Goal: Information Seeking & Learning: Learn about a topic

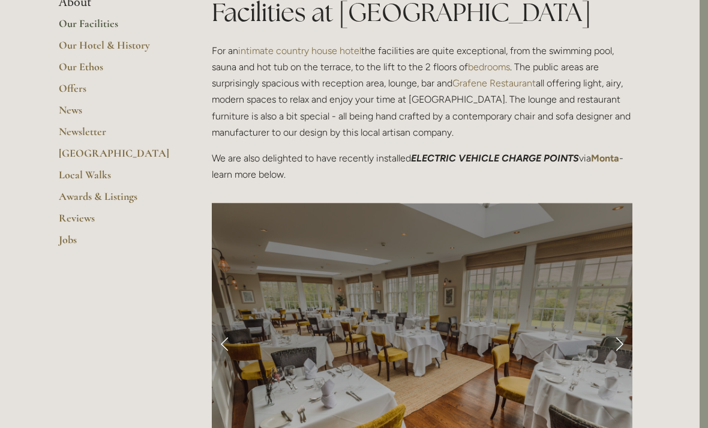
scroll to position [316, 8]
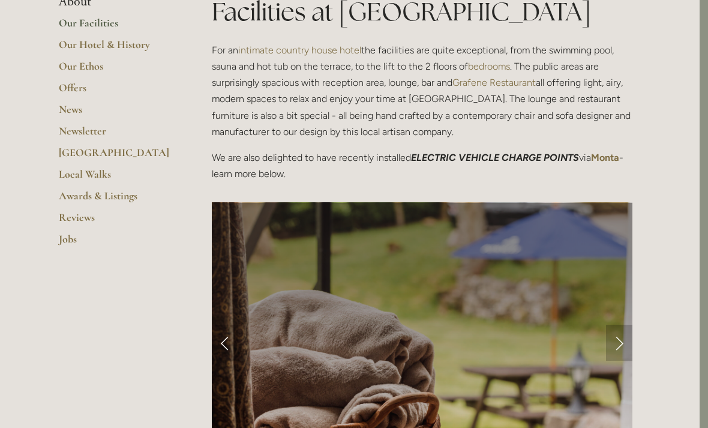
click at [615, 344] on link "Next Slide" at bounding box center [619, 343] width 26 height 36
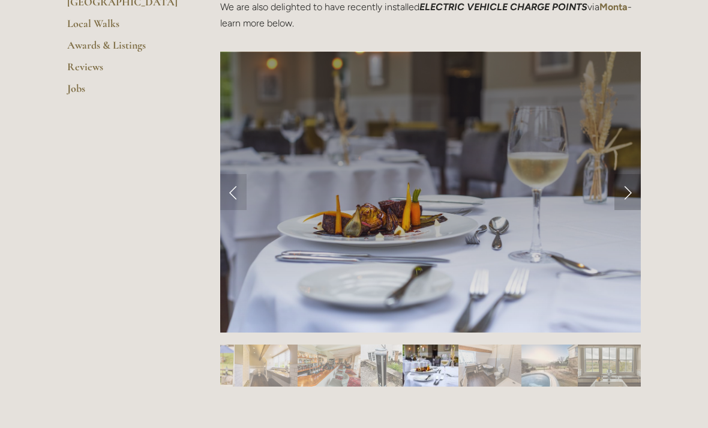
scroll to position [466, 0]
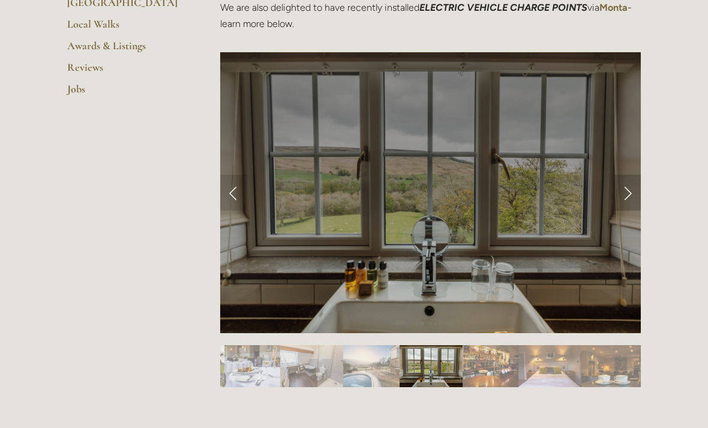
click at [625, 201] on link "Next Slide" at bounding box center [628, 193] width 26 height 36
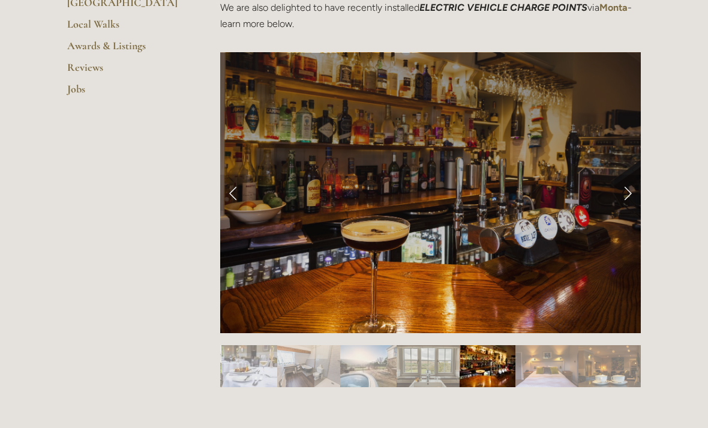
click at [640, 190] on link "Next Slide" at bounding box center [628, 193] width 26 height 36
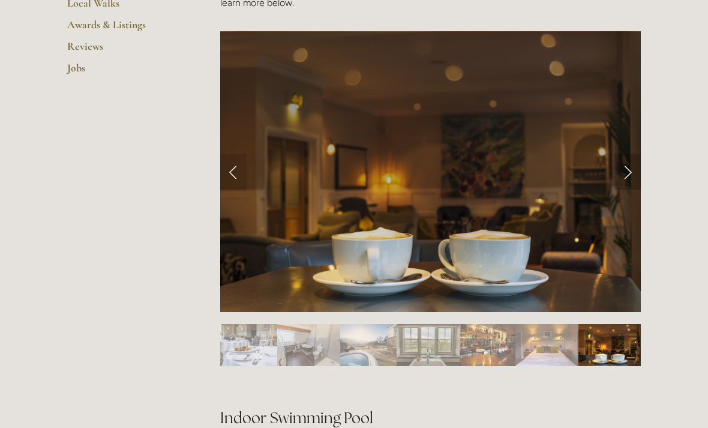
scroll to position [487, 0]
click at [625, 170] on link "Next Slide" at bounding box center [628, 172] width 26 height 36
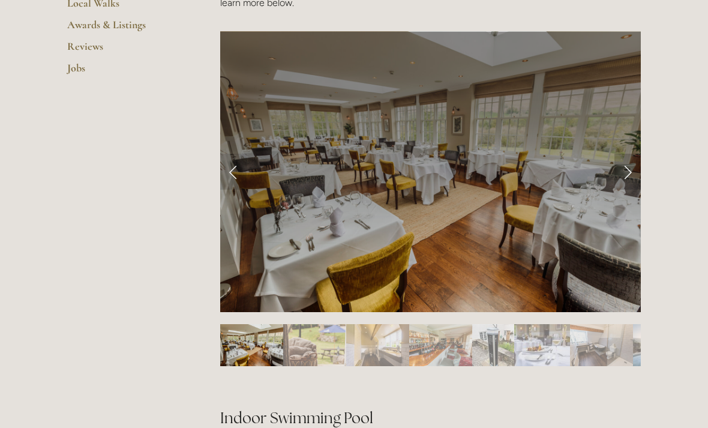
click at [639, 163] on link "Next Slide" at bounding box center [628, 172] width 26 height 36
click at [628, 170] on link "Next Slide" at bounding box center [628, 172] width 26 height 36
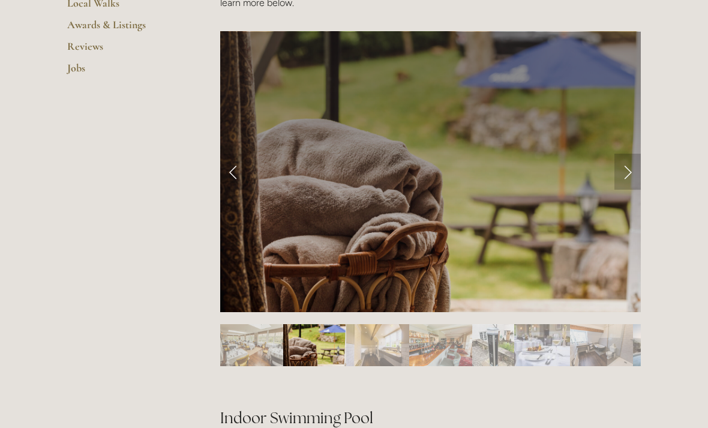
click at [636, 175] on link "Next Slide" at bounding box center [628, 172] width 26 height 36
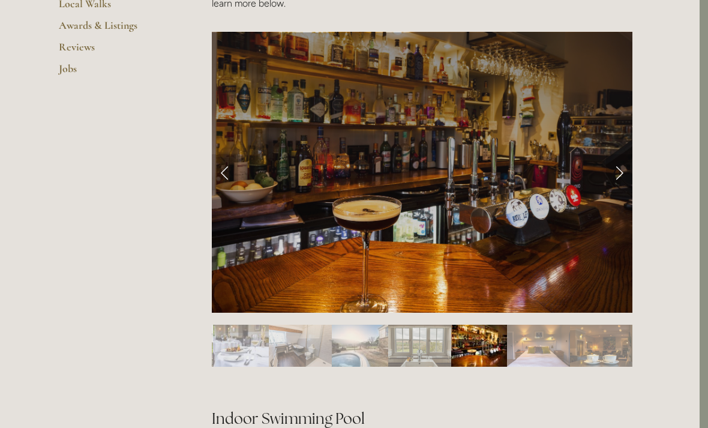
scroll to position [486, 8]
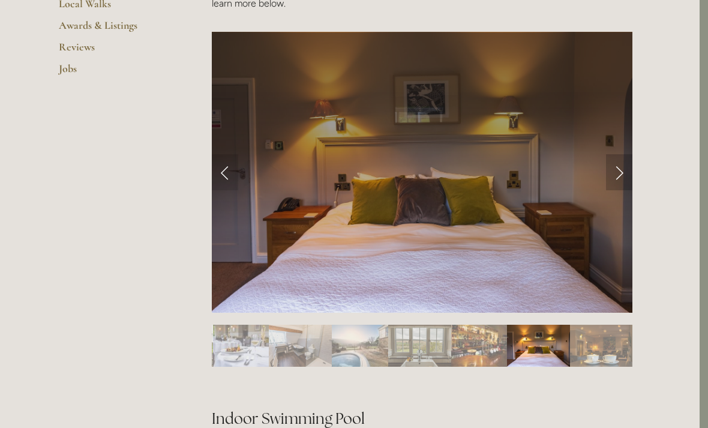
click at [619, 168] on link "Next Slide" at bounding box center [619, 172] width 26 height 36
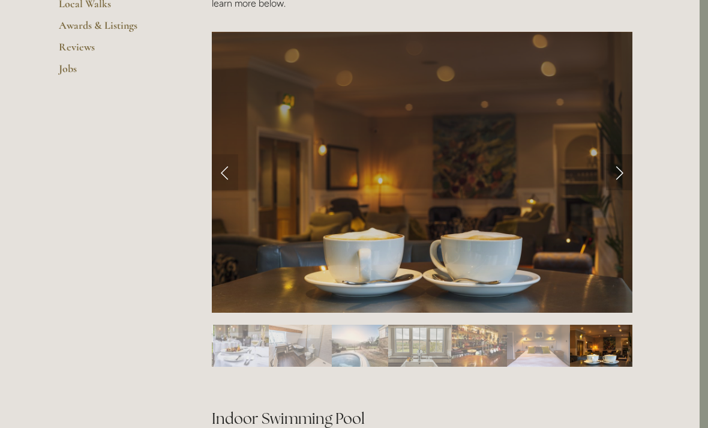
click at [630, 175] on link "Next Slide" at bounding box center [619, 172] width 26 height 36
click at [621, 166] on link "Next Slide" at bounding box center [619, 172] width 26 height 36
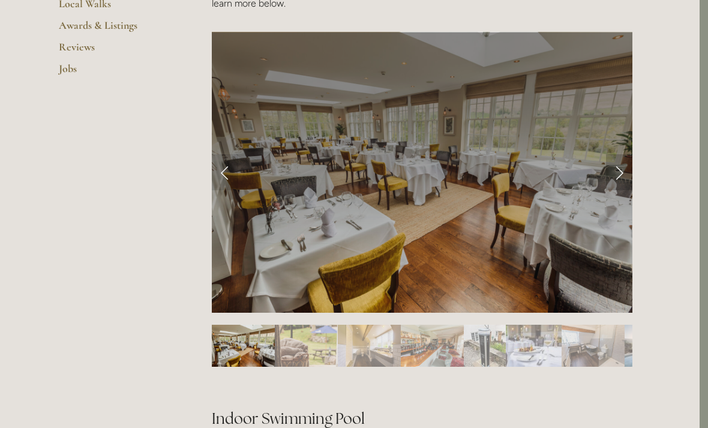
click at [624, 170] on link "Next Slide" at bounding box center [619, 172] width 26 height 36
click at [626, 170] on link "Next Slide" at bounding box center [619, 172] width 26 height 36
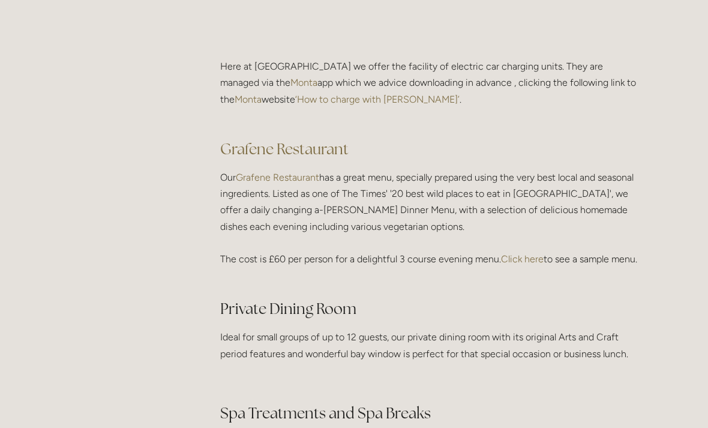
scroll to position [1700, 0]
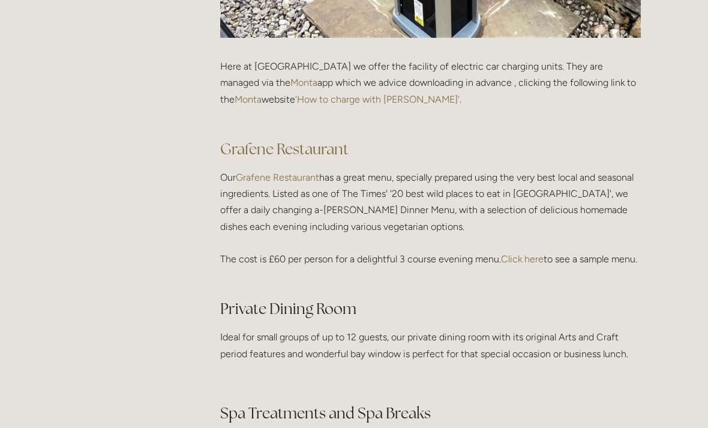
click at [523, 256] on link "Click here" at bounding box center [522, 258] width 43 height 11
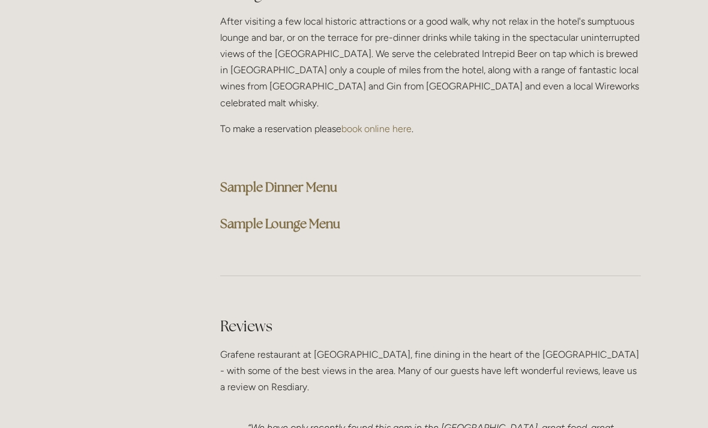
scroll to position [3101, 0]
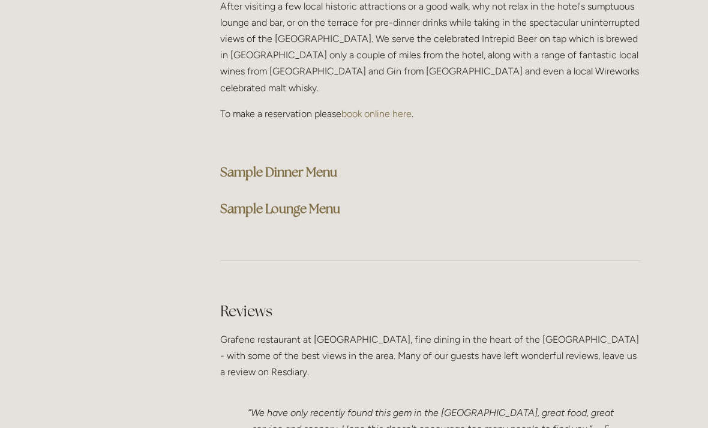
click at [282, 164] on strong "Sample Dinner Menu" at bounding box center [278, 172] width 117 height 16
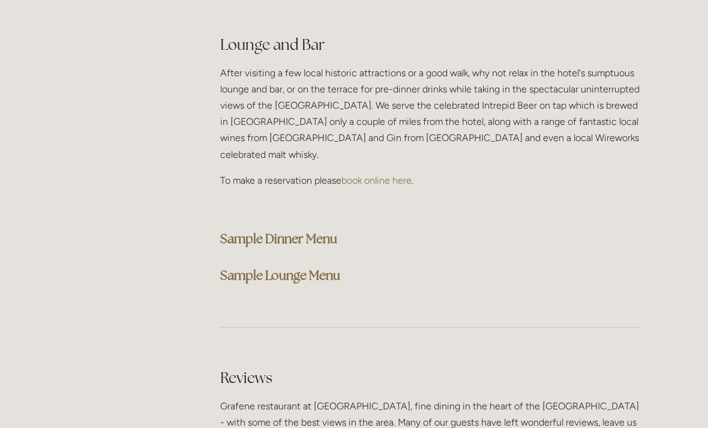
scroll to position [3034, 0]
click at [285, 230] on strong "Sample Dinner Menu" at bounding box center [278, 238] width 117 height 16
